Goal: Task Accomplishment & Management: Manage account settings

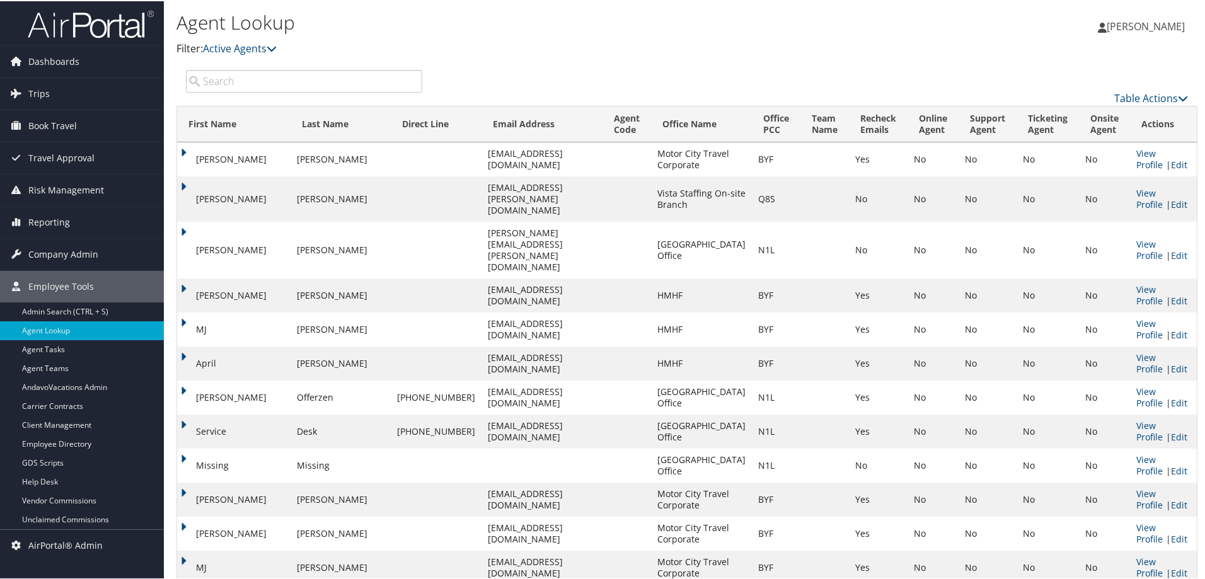
drag, startPoint x: 379, startPoint y: 38, endPoint x: 365, endPoint y: 46, distance: 15.8
click at [378, 38] on div "Agent Lookup Filter: Active Agents Deactivated Agents All Agents" at bounding box center [516, 32] width 680 height 48
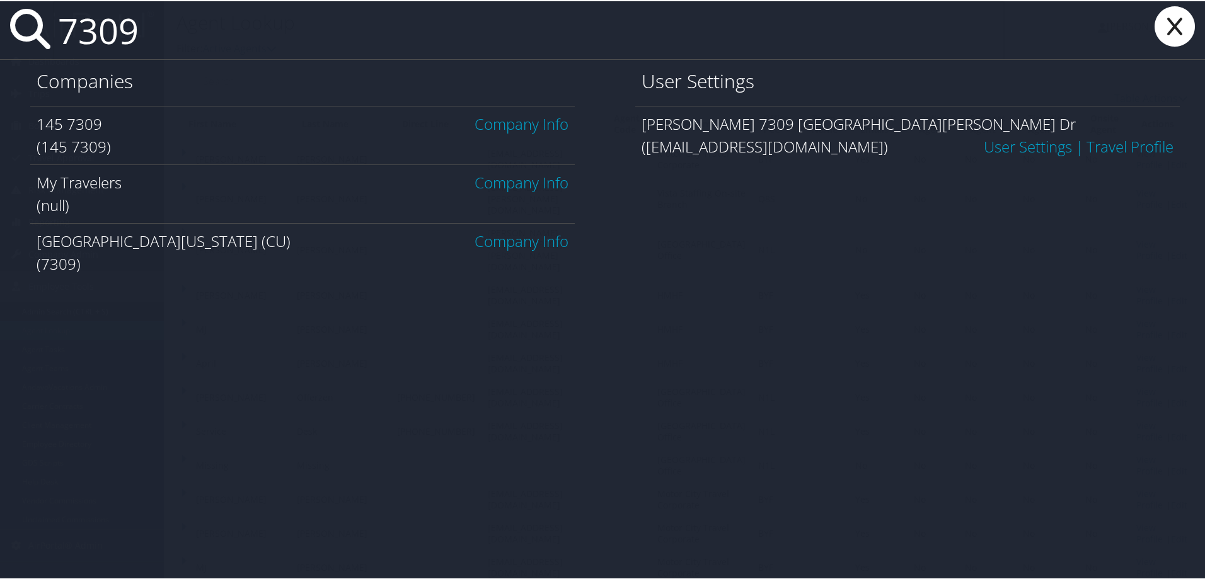
type input "7309"
click at [494, 244] on link "Company Info" at bounding box center [521, 239] width 94 height 21
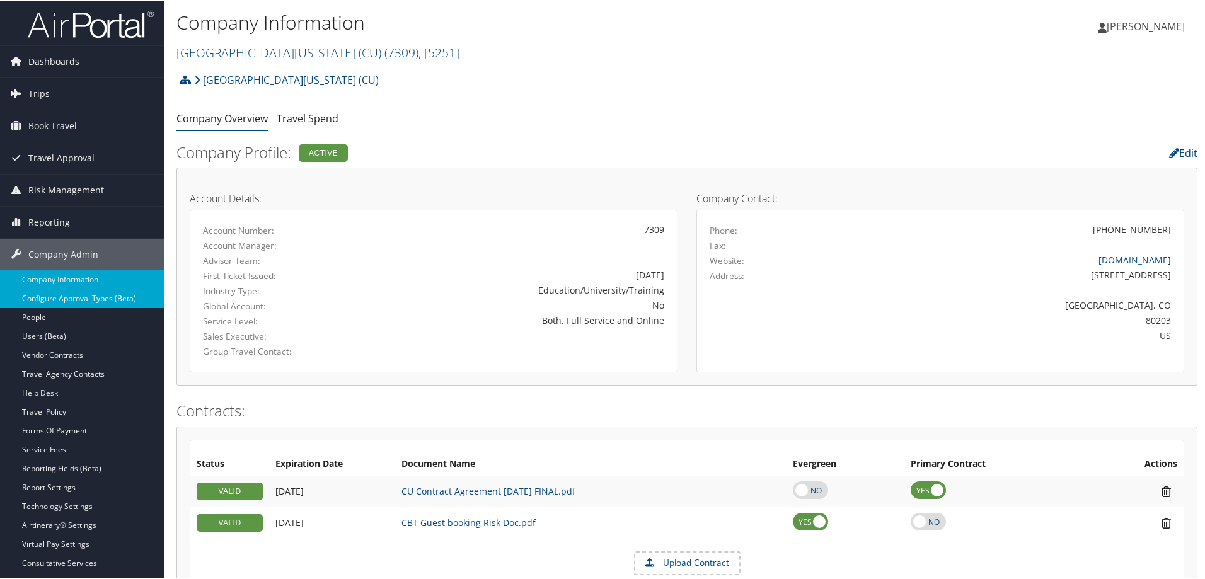
scroll to position [84, 0]
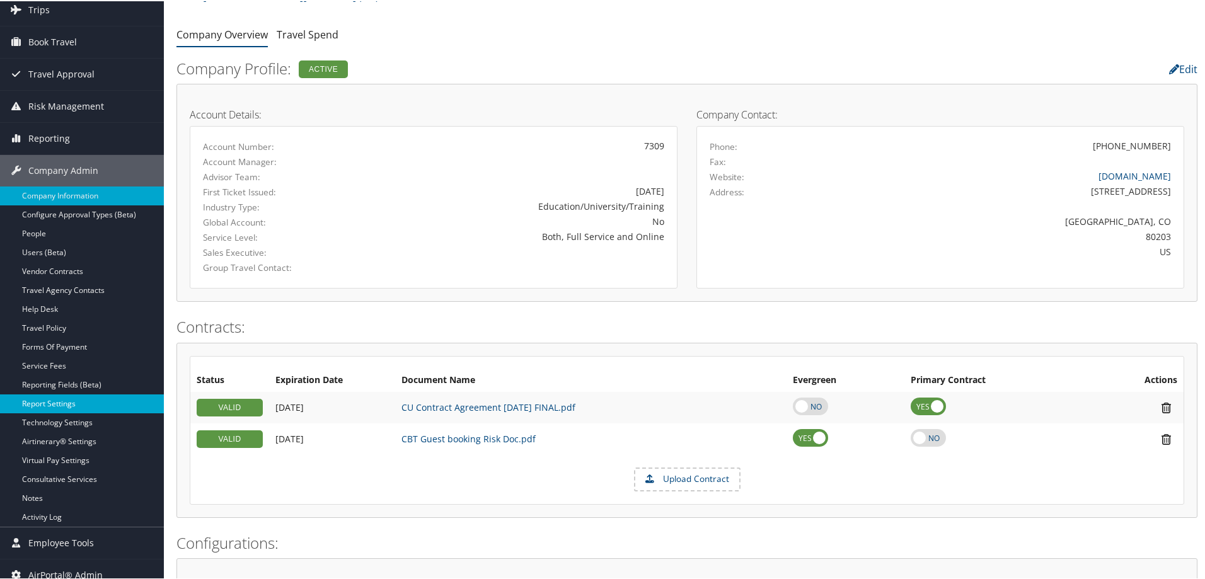
click at [72, 401] on link "Report Settings" at bounding box center [82, 402] width 164 height 19
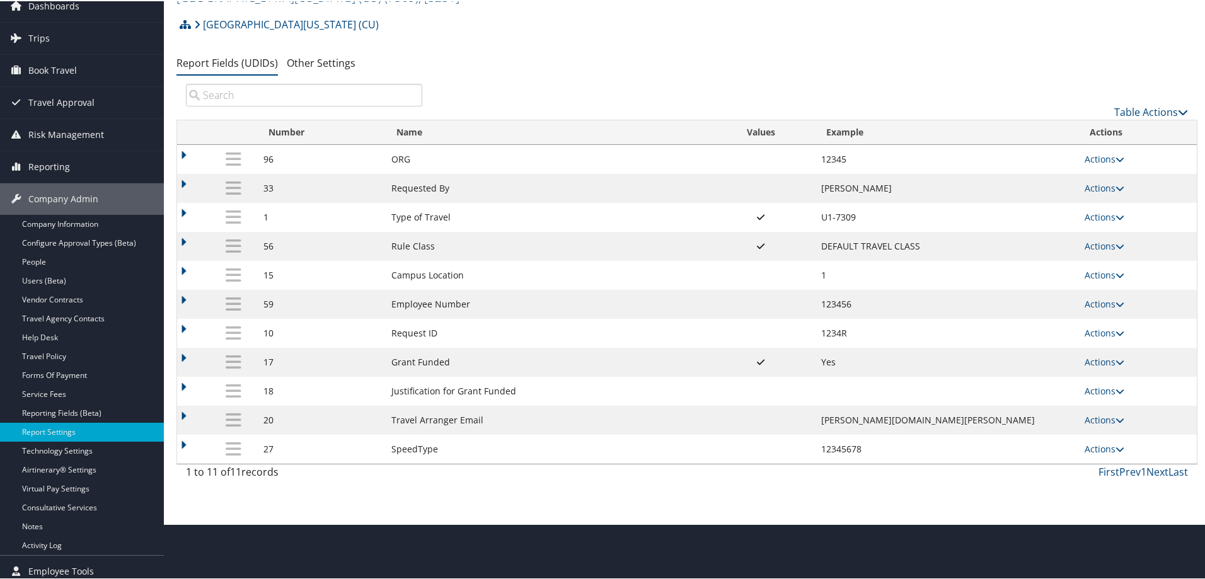
scroll to position [84, 0]
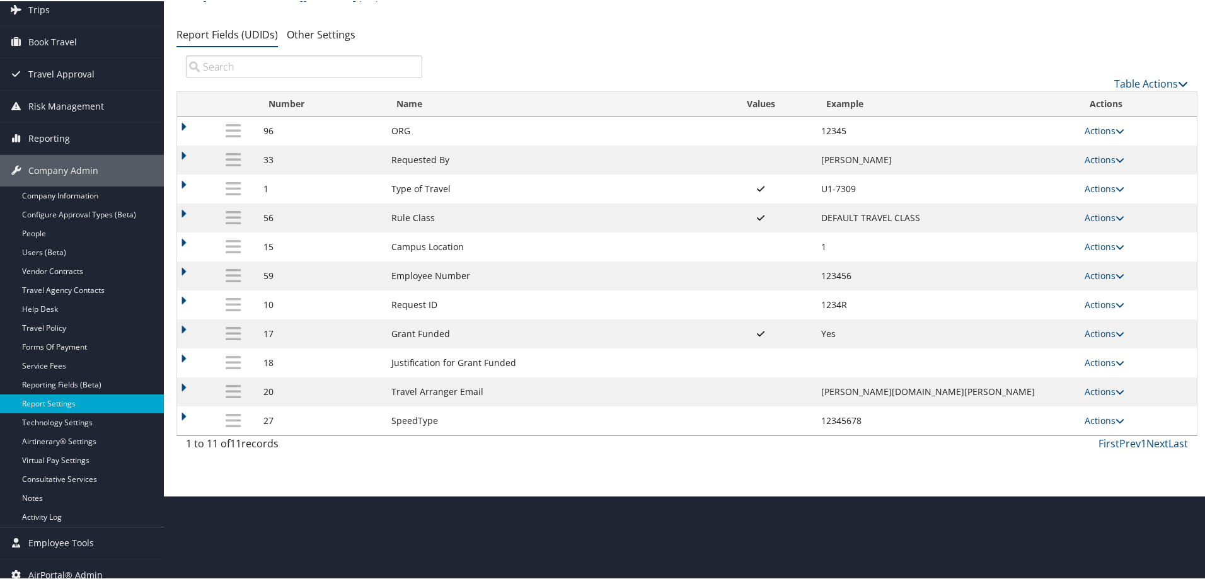
click at [183, 185] on td at bounding box center [193, 187] width 33 height 29
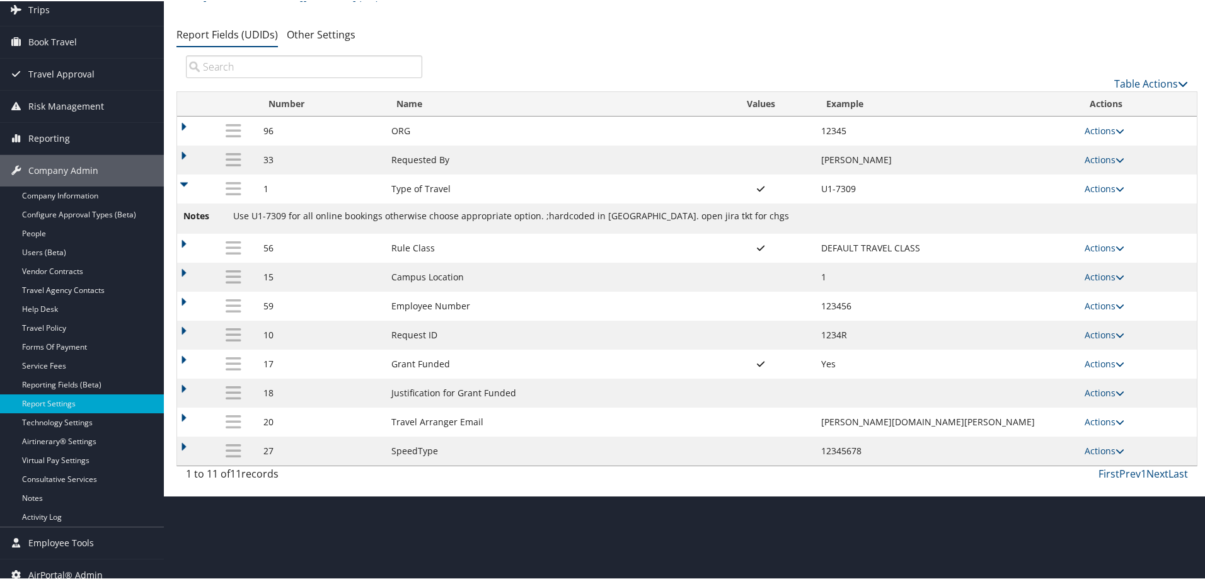
click at [975, 37] on ul "Report Fields (UDIDs) Other Settings" at bounding box center [686, 34] width 1021 height 23
